Goal: Find specific page/section: Find specific page/section

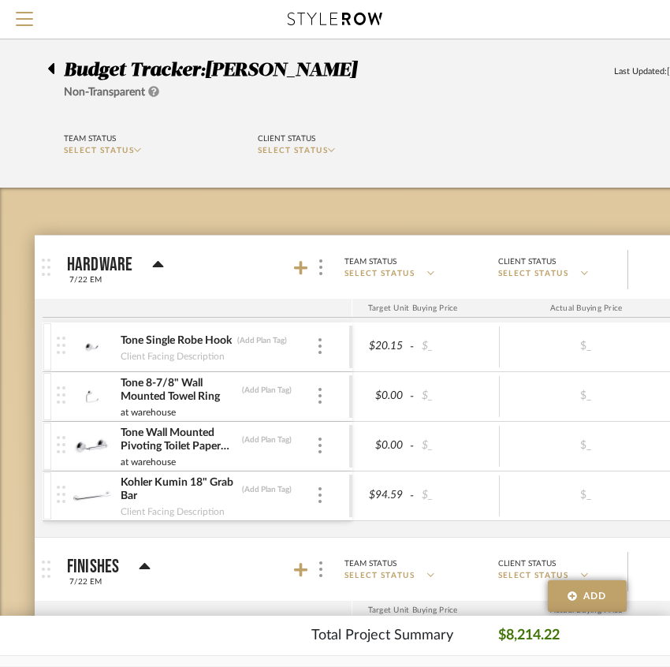
click at [51, 68] on icon at bounding box center [51, 68] width 6 height 11
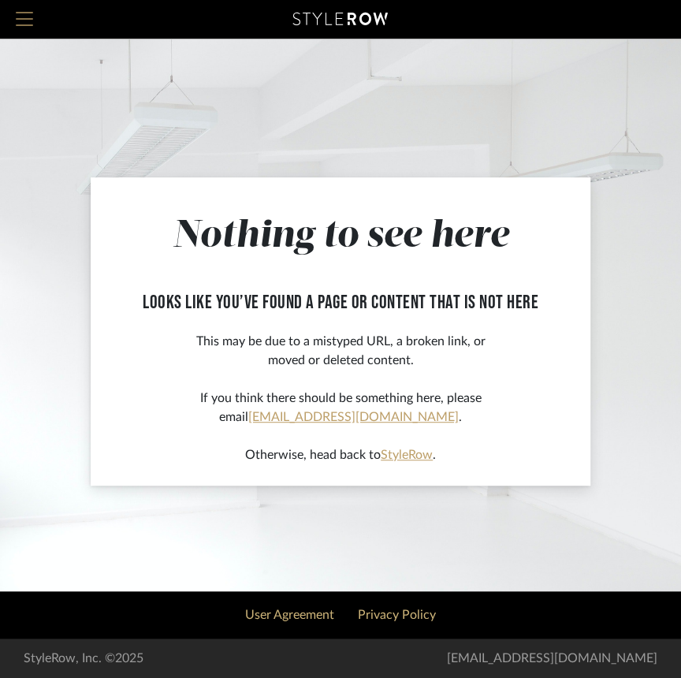
click at [28, 14] on span "Menu" at bounding box center [24, 24] width 17 height 24
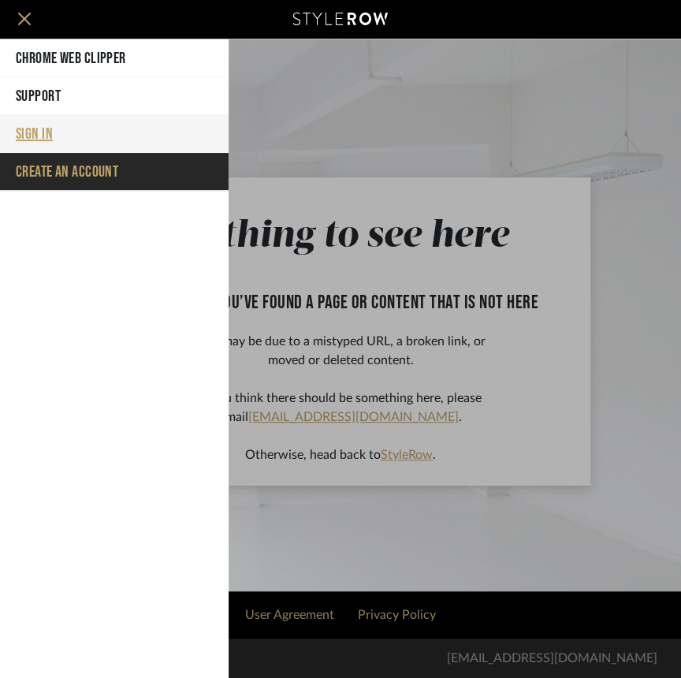
click at [53, 131] on button "Sign In" at bounding box center [114, 134] width 229 height 38
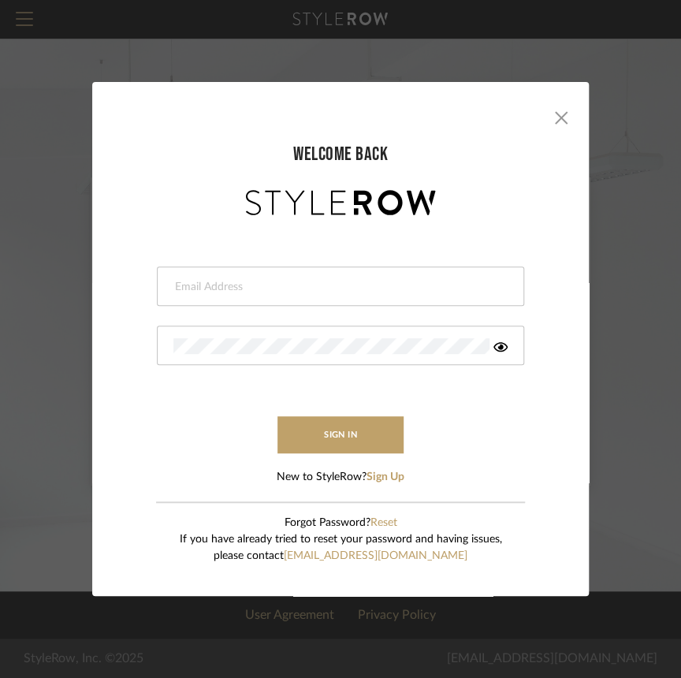
type input "crissy@theperfectvignette.com"
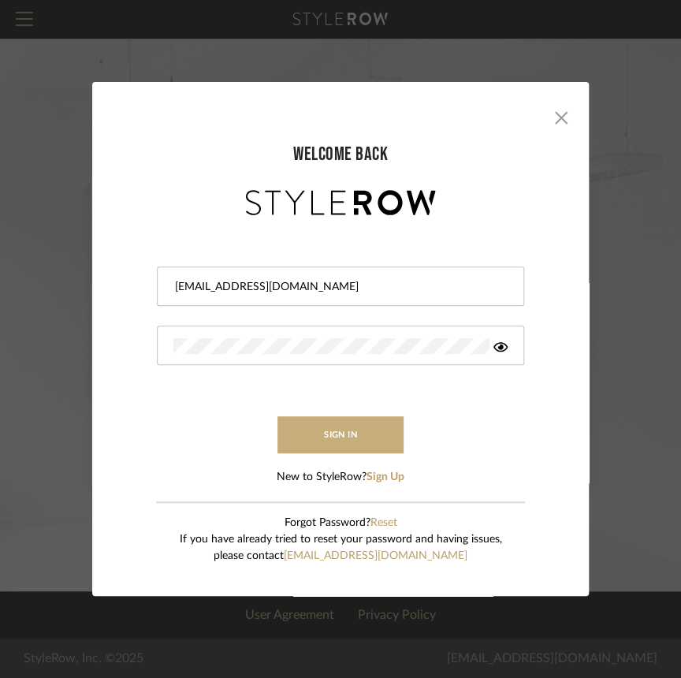
drag, startPoint x: 326, startPoint y: 435, endPoint x: 295, endPoint y: 428, distance: 31.6
click at [295, 428] on button "sign in" at bounding box center [341, 434] width 126 height 37
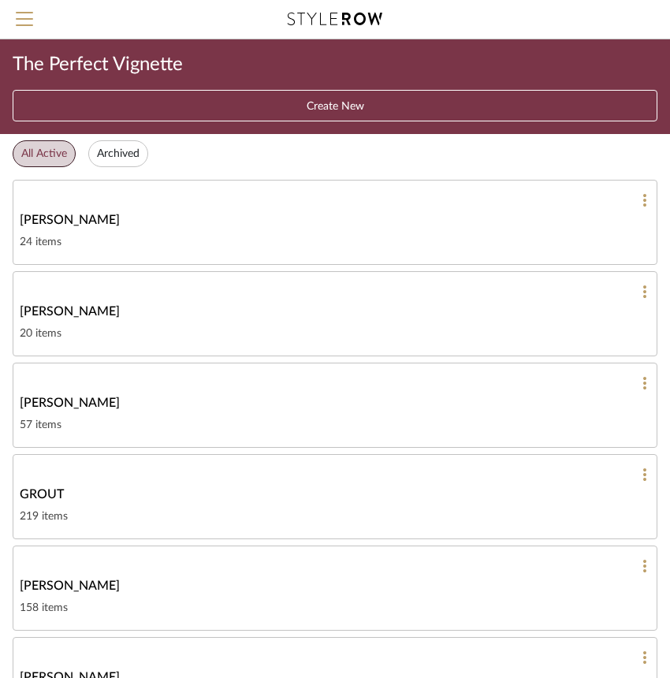
click at [65, 221] on span "BUTLER" at bounding box center [70, 220] width 100 height 19
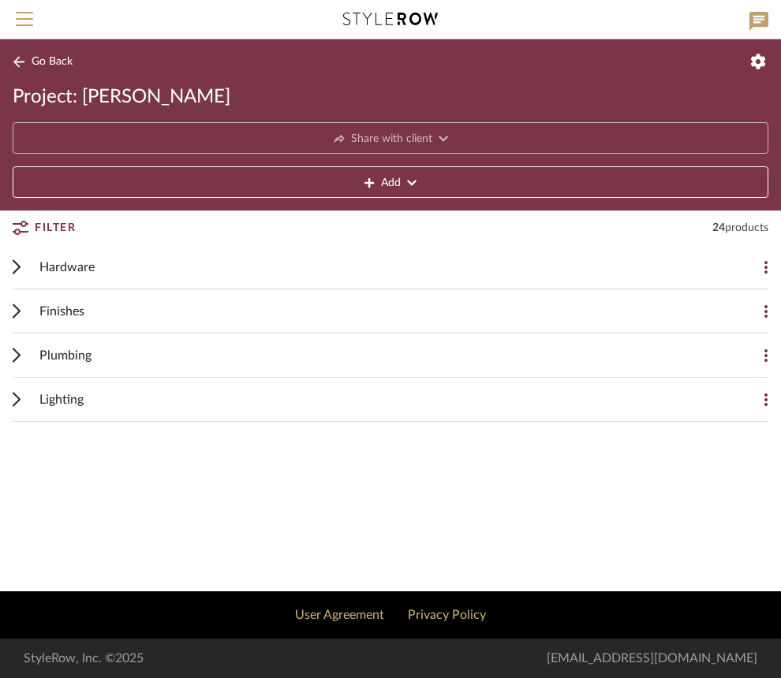
click at [57, 362] on span "Plumbing" at bounding box center [65, 355] width 52 height 19
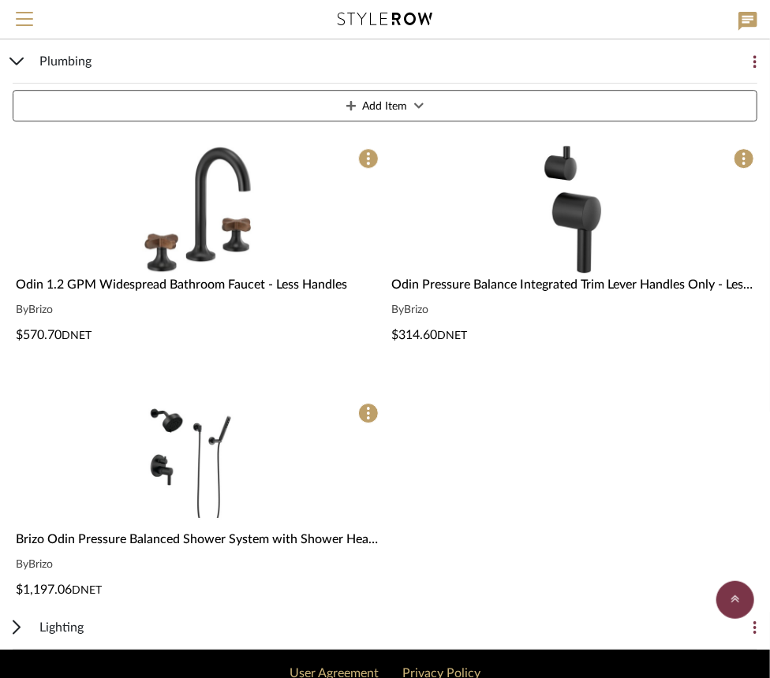
scroll to position [1594, 0]
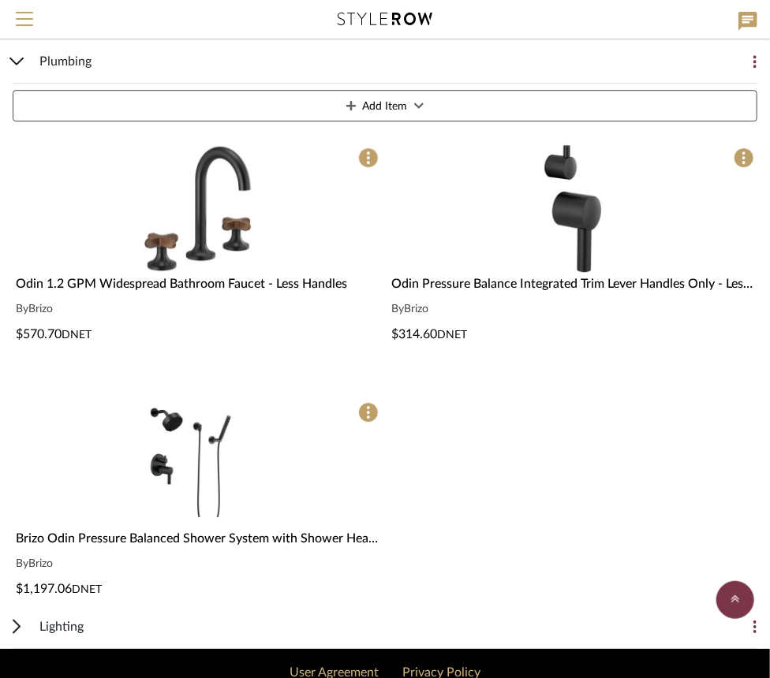
click at [86, 529] on div "Brizo Odin Pressure Balanced Shower System with Shower Head and Hand Shower Les…" at bounding box center [197, 538] width 363 height 19
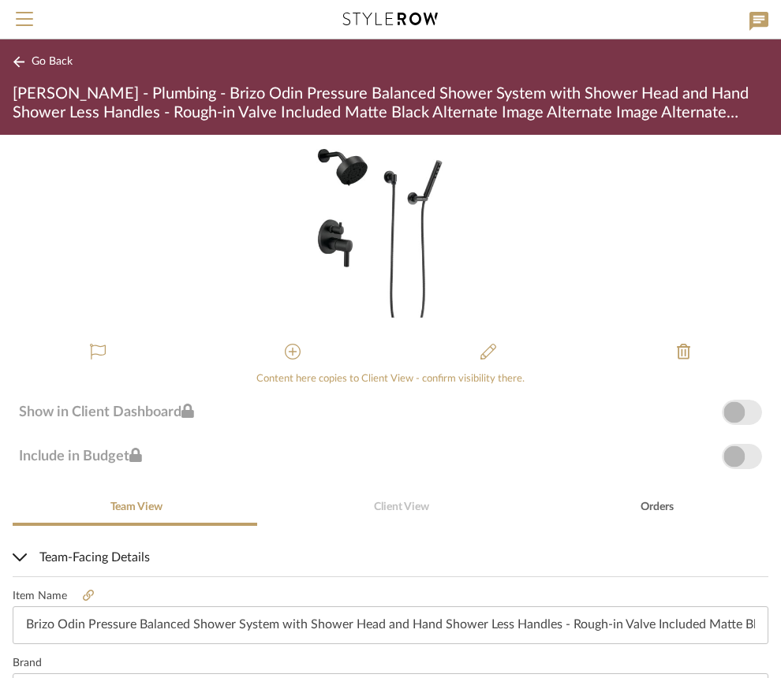
drag, startPoint x: 780, startPoint y: 558, endPoint x: 282, endPoint y: 513, distance: 499.6
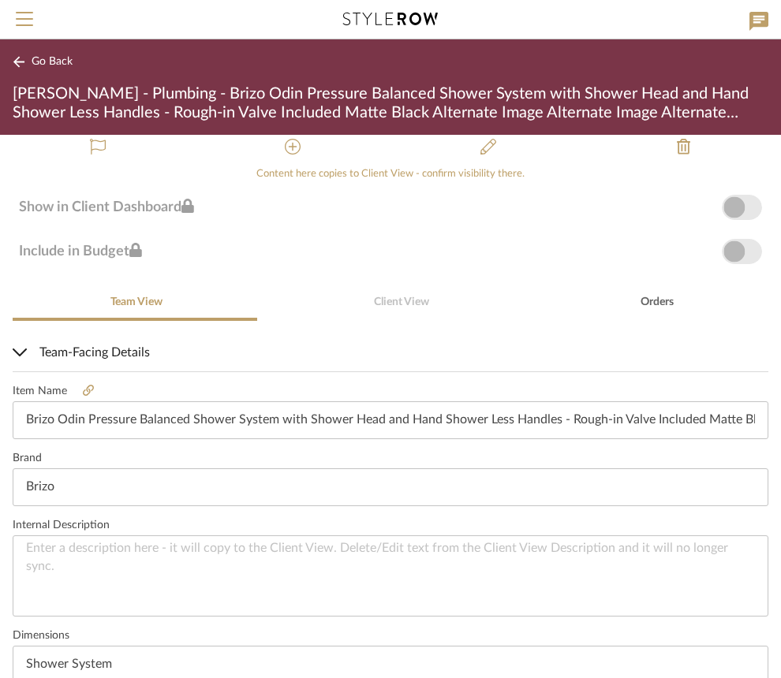
scroll to position [205, 0]
drag, startPoint x: 282, startPoint y: 513, endPoint x: 84, endPoint y: 386, distance: 235.8
click at [84, 386] on icon at bounding box center [88, 390] width 11 height 11
click at [32, 63] on span "Go Back" at bounding box center [52, 61] width 41 height 13
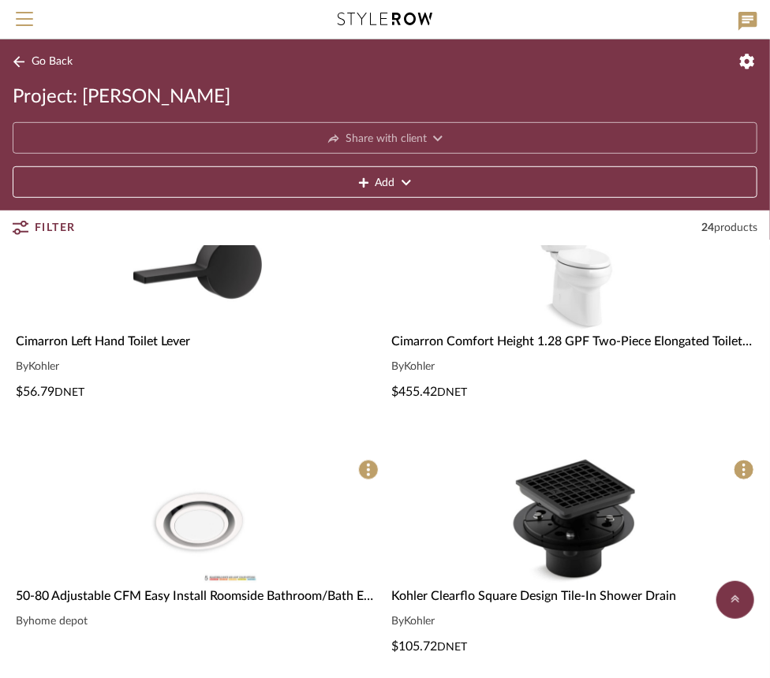
scroll to position [262, 0]
click at [481, 591] on span "Kohler Clearflo Square Design Tile-In Shower Drain" at bounding box center [533, 597] width 285 height 13
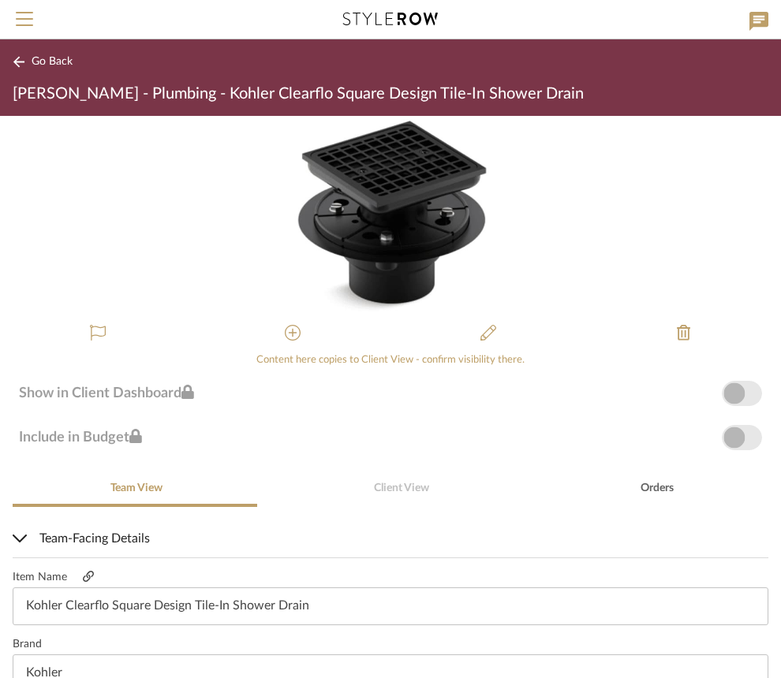
click at [85, 574] on icon at bounding box center [88, 576] width 11 height 11
